Goal: Navigation & Orientation: Find specific page/section

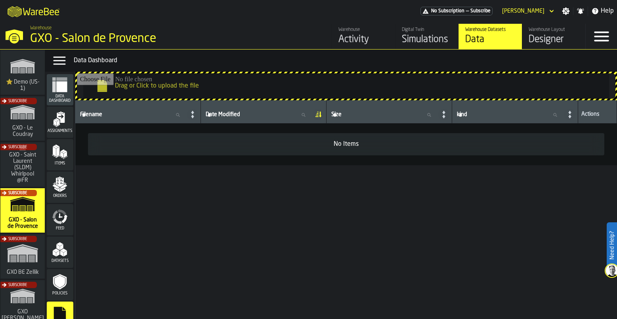
click at [552, 9] on icon "header" at bounding box center [552, 11] width 8 height 10
click at [475, 244] on div "Filename Filename Date Modified Date Modified Size Size kind kind Actions No It…" at bounding box center [346, 200] width 542 height 200
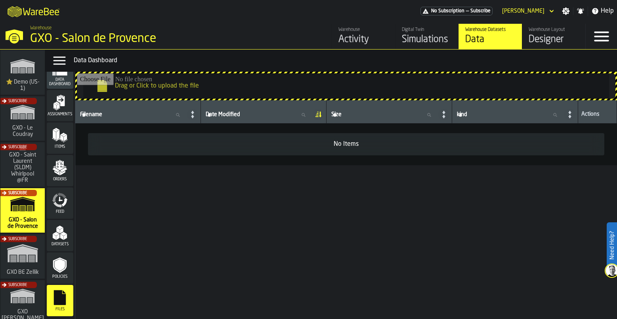
drag, startPoint x: 378, startPoint y: 239, endPoint x: 328, endPoint y: 187, distance: 72.4
click at [328, 187] on div "Filename Filename Date Modified Date Modified Size Size kind kind Actions No It…" at bounding box center [346, 200] width 542 height 200
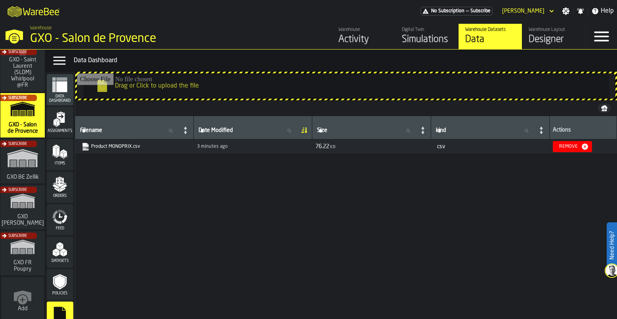
scroll to position [96, 0]
click at [24, 261] on div "Subscribe" at bounding box center [21, 255] width 44 height 46
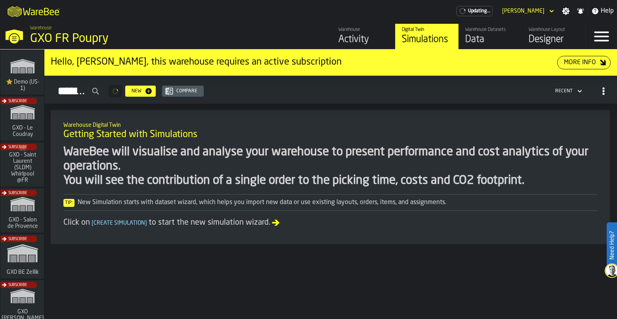
scroll to position [96, 0]
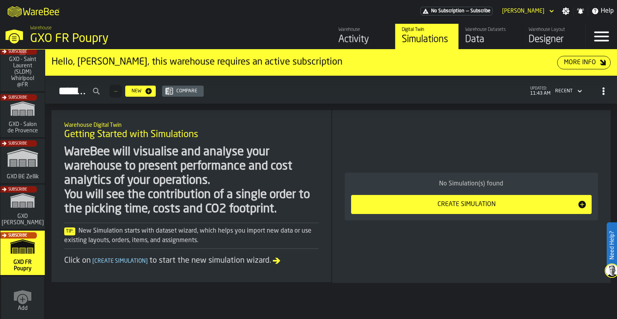
click at [481, 38] on div "Data" at bounding box center [491, 39] width 50 height 13
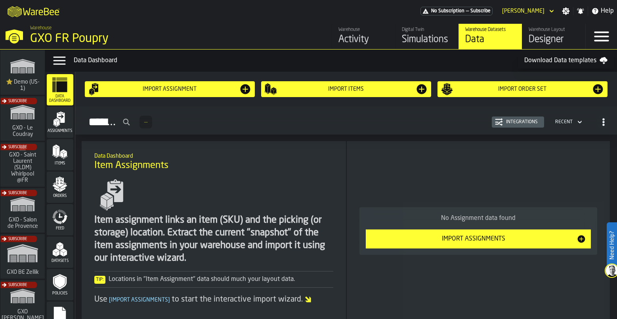
scroll to position [17, 0]
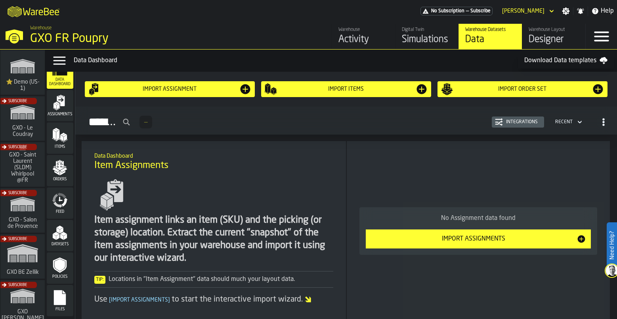
click at [61, 296] on icon "menu Files" at bounding box center [60, 297] width 12 height 15
